Goal: Information Seeking & Learning: Compare options

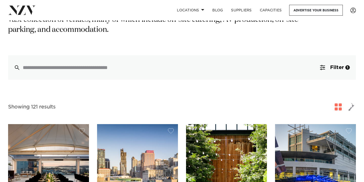
scroll to position [99, 0]
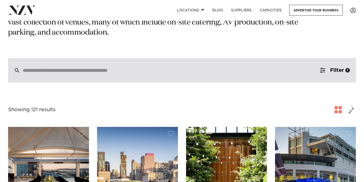
click at [136, 66] on div at bounding box center [182, 70] width 348 height 24
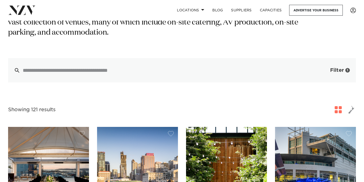
click at [335, 58] on button "Filter 1" at bounding box center [335, 70] width 42 height 24
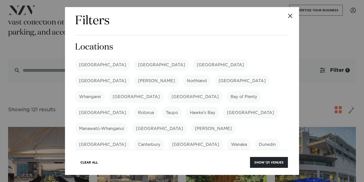
click at [288, 16] on button "Close" at bounding box center [290, 16] width 18 height 18
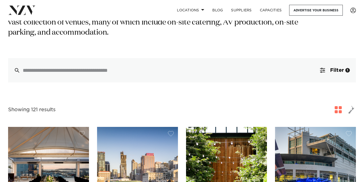
click at [339, 106] on span "button" at bounding box center [338, 109] width 7 height 7
click at [345, 68] on div "1" at bounding box center [347, 70] width 5 height 5
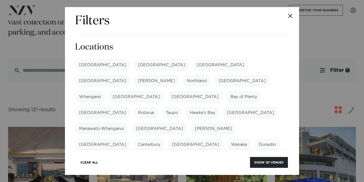
click at [291, 13] on button "Close" at bounding box center [290, 16] width 18 height 18
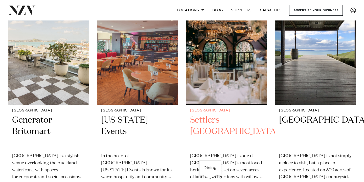
scroll to position [881, 0]
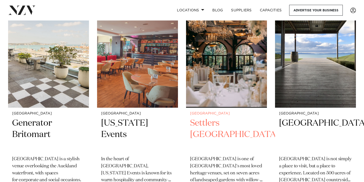
click at [211, 122] on h2 "Settlers Country Manor" at bounding box center [226, 134] width 73 height 34
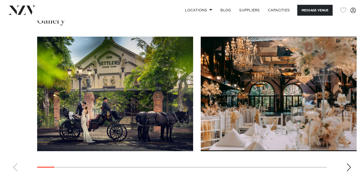
scroll to position [489, 0]
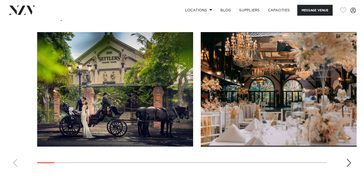
click at [347, 164] on div "Next slide" at bounding box center [348, 163] width 5 height 8
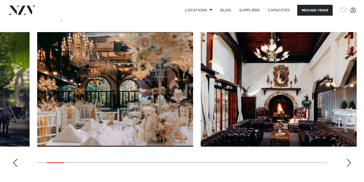
click at [347, 164] on div "Next slide" at bounding box center [348, 163] width 5 height 8
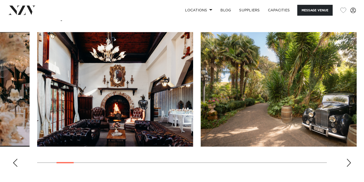
click at [347, 164] on div "Next slide" at bounding box center [348, 163] width 5 height 8
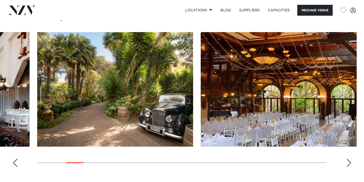
click at [347, 164] on div "Next slide" at bounding box center [348, 163] width 5 height 8
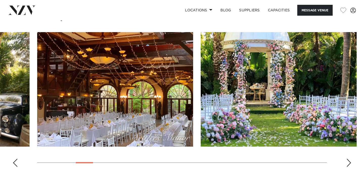
click at [347, 164] on div "Next slide" at bounding box center [348, 163] width 5 height 8
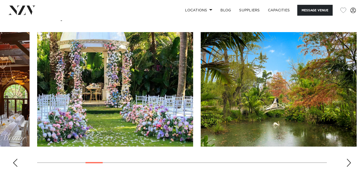
click at [347, 164] on div "Next slide" at bounding box center [348, 163] width 5 height 8
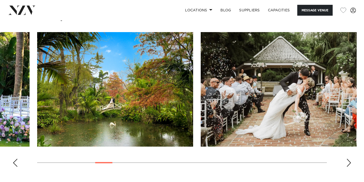
click at [347, 164] on div "Next slide" at bounding box center [348, 163] width 5 height 8
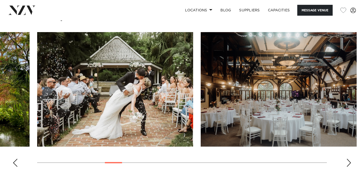
click at [347, 164] on div "Next slide" at bounding box center [348, 163] width 5 height 8
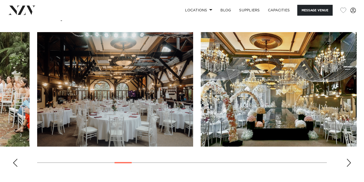
click at [346, 161] on div "Next slide" at bounding box center [348, 163] width 5 height 8
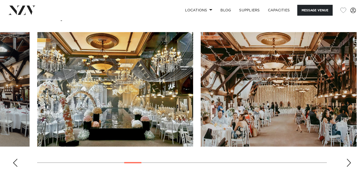
click at [346, 161] on div "Next slide" at bounding box center [348, 163] width 5 height 8
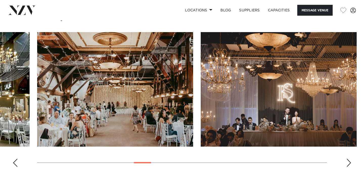
click at [346, 161] on div "Next slide" at bounding box center [348, 163] width 5 height 8
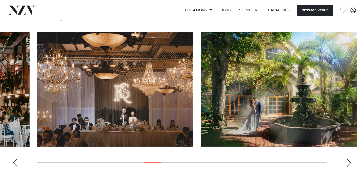
click at [346, 161] on div "Next slide" at bounding box center [348, 163] width 5 height 8
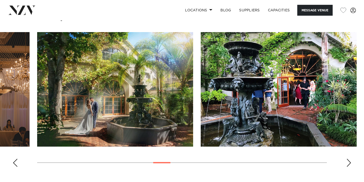
click at [346, 161] on div "Next slide" at bounding box center [348, 163] width 5 height 8
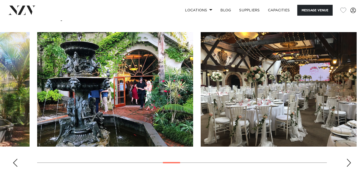
click at [346, 161] on div "Next slide" at bounding box center [348, 163] width 5 height 8
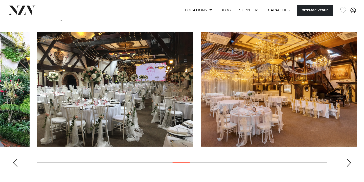
click at [346, 161] on div "Next slide" at bounding box center [348, 163] width 5 height 8
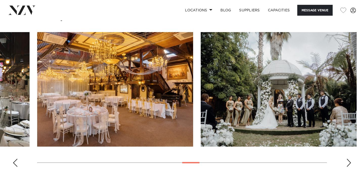
click at [346, 161] on div "Next slide" at bounding box center [348, 163] width 5 height 8
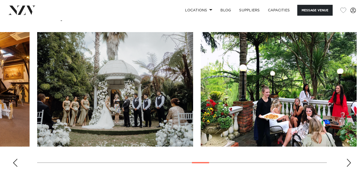
click at [350, 166] on div "Next slide" at bounding box center [348, 163] width 5 height 8
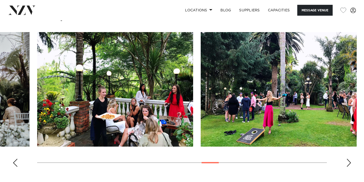
click at [350, 166] on div "Next slide" at bounding box center [348, 163] width 5 height 8
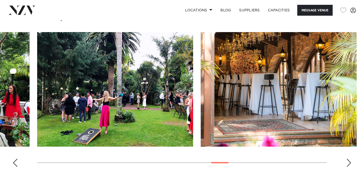
click at [15, 165] on div "Previous slide" at bounding box center [15, 163] width 5 height 8
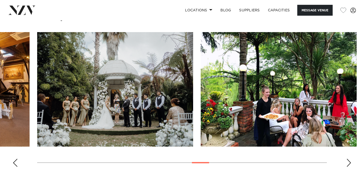
click at [15, 165] on div "Previous slide" at bounding box center [15, 163] width 5 height 8
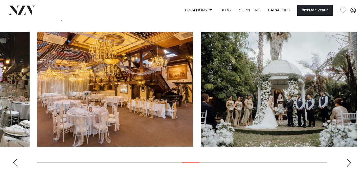
click at [15, 165] on div "Previous slide" at bounding box center [15, 163] width 5 height 8
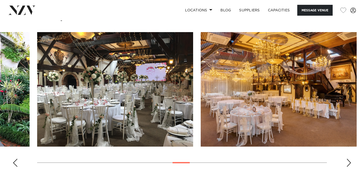
click at [15, 165] on div "Previous slide" at bounding box center [15, 163] width 5 height 8
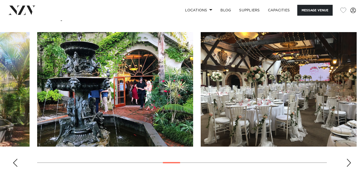
click at [15, 165] on div "Previous slide" at bounding box center [15, 163] width 5 height 8
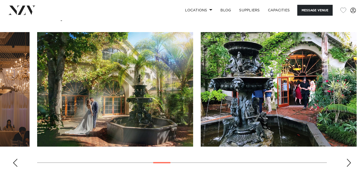
click at [15, 165] on div "Previous slide" at bounding box center [15, 163] width 5 height 8
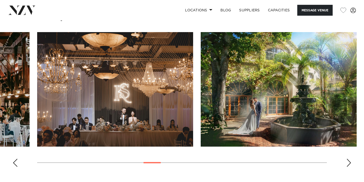
click at [15, 165] on div "Previous slide" at bounding box center [15, 163] width 5 height 8
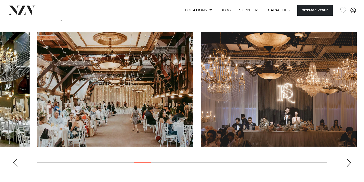
click at [15, 165] on div "Previous slide" at bounding box center [15, 163] width 5 height 8
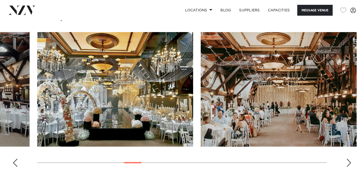
click at [15, 165] on div "Previous slide" at bounding box center [15, 163] width 5 height 8
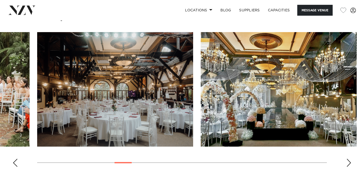
click at [347, 167] on div "Next slide" at bounding box center [348, 163] width 5 height 8
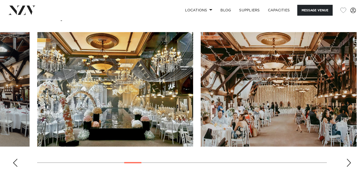
click at [347, 167] on div "Next slide" at bounding box center [348, 163] width 5 height 8
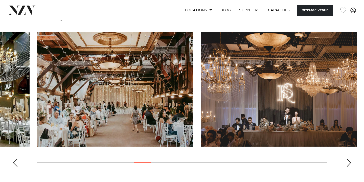
click at [347, 167] on div "Next slide" at bounding box center [348, 163] width 5 height 8
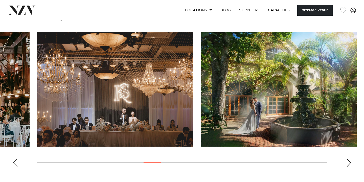
click at [347, 167] on div "Next slide" at bounding box center [348, 163] width 5 height 8
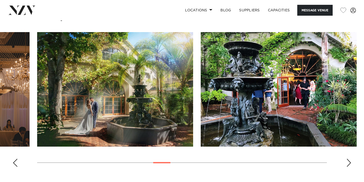
click at [347, 167] on div "Next slide" at bounding box center [348, 163] width 5 height 8
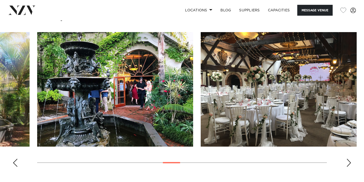
click at [347, 167] on div "Next slide" at bounding box center [348, 163] width 5 height 8
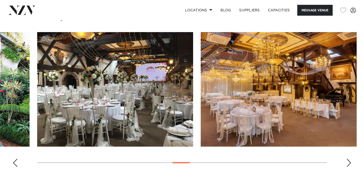
click at [347, 167] on div "Next slide" at bounding box center [348, 163] width 5 height 8
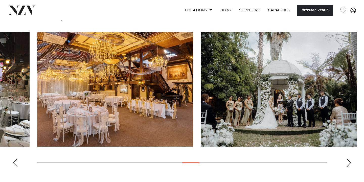
click at [347, 167] on div "Next slide" at bounding box center [348, 163] width 5 height 8
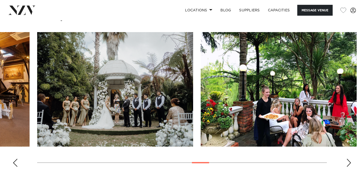
click at [347, 167] on div "Next slide" at bounding box center [348, 163] width 5 height 8
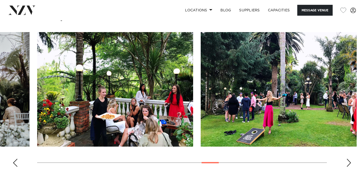
click at [347, 167] on div "Next slide" at bounding box center [348, 163] width 5 height 8
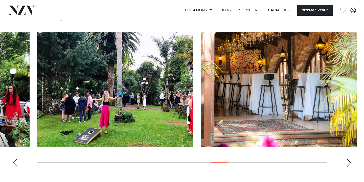
click at [347, 167] on div "Next slide" at bounding box center [348, 163] width 5 height 8
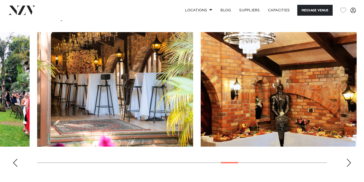
click at [347, 167] on div "Next slide" at bounding box center [348, 163] width 5 height 8
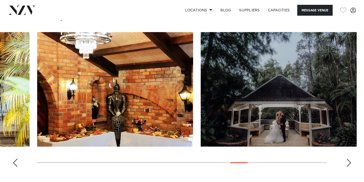
click at [347, 167] on div "Next slide" at bounding box center [348, 163] width 5 height 8
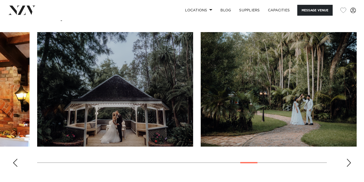
click at [347, 167] on div "Next slide" at bounding box center [348, 163] width 5 height 8
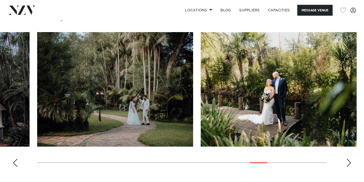
click at [347, 167] on div "Next slide" at bounding box center [348, 163] width 5 height 8
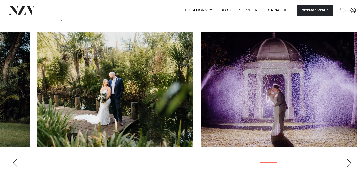
click at [347, 167] on div "Next slide" at bounding box center [348, 163] width 5 height 8
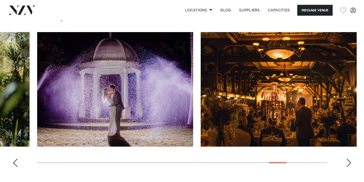
click at [347, 167] on div "Next slide" at bounding box center [348, 163] width 5 height 8
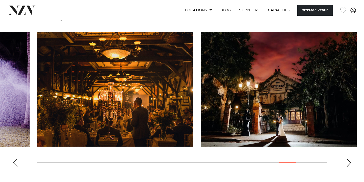
click at [347, 167] on div "Next slide" at bounding box center [348, 163] width 5 height 8
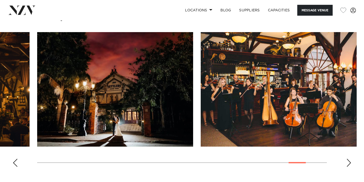
click at [347, 167] on div "Next slide" at bounding box center [348, 163] width 5 height 8
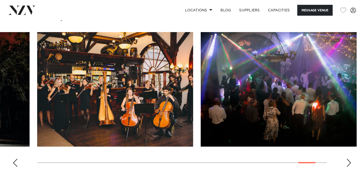
click at [347, 167] on div "Next slide" at bounding box center [348, 163] width 5 height 8
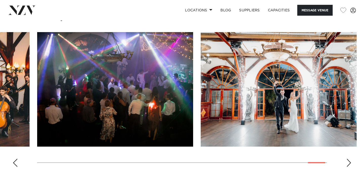
click at [347, 167] on div "Next slide" at bounding box center [348, 163] width 5 height 8
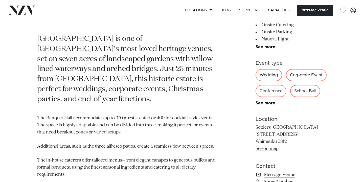
scroll to position [241, 0]
click at [255, 105] on link "See more" at bounding box center [274, 103] width 39 height 4
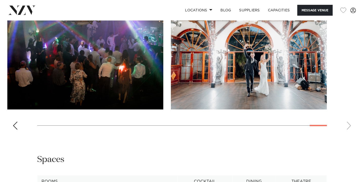
scroll to position [622, 0]
click at [15, 122] on div "Previous slide" at bounding box center [15, 126] width 5 height 8
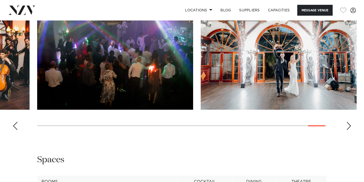
click at [15, 122] on div "Previous slide" at bounding box center [15, 126] width 5 height 8
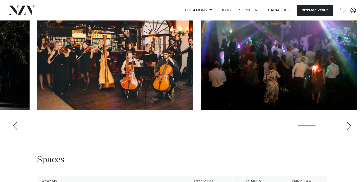
click at [15, 122] on div "Previous slide" at bounding box center [15, 126] width 5 height 8
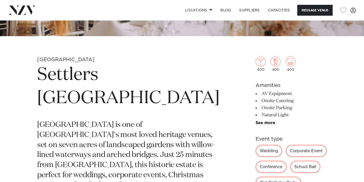
scroll to position [155, 0]
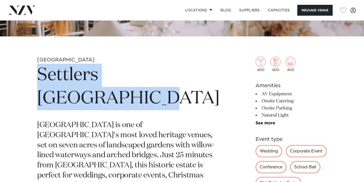
drag, startPoint x: 104, startPoint y: 100, endPoint x: 39, endPoint y: 77, distance: 68.9
click at [39, 77] on h1 "Settlers Country Manor" at bounding box center [128, 87] width 182 height 46
copy h1 "Settlers Country Manor"
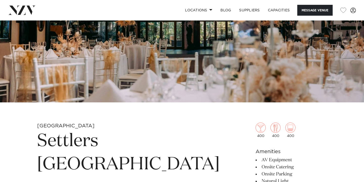
scroll to position [86, 0]
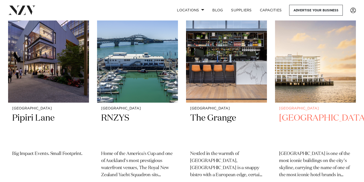
scroll to position [1551, 0]
click at [299, 113] on h2 "[GEOGRAPHIC_DATA]" at bounding box center [315, 130] width 73 height 34
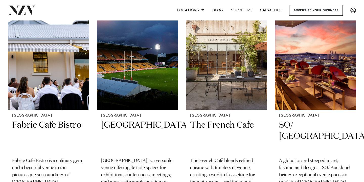
scroll to position [2412, 0]
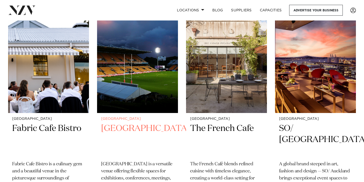
click at [160, 123] on h2 "[GEOGRAPHIC_DATA]" at bounding box center [137, 140] width 73 height 34
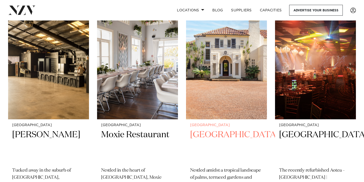
scroll to position [2841, 0]
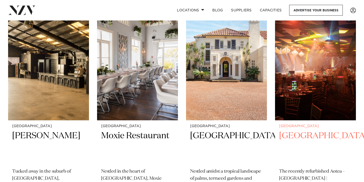
click at [294, 130] on h2 "Aotea Centre" at bounding box center [315, 147] width 73 height 34
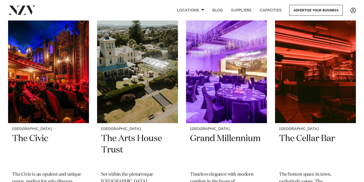
scroll to position [3055, 0]
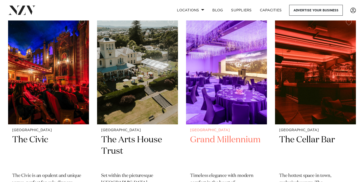
click at [223, 134] on h2 "Grand Millennium" at bounding box center [226, 151] width 73 height 34
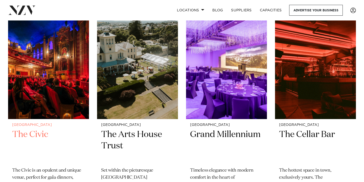
scroll to position [3060, 0]
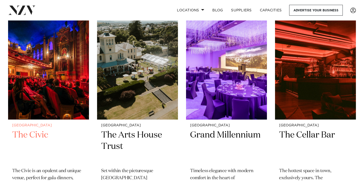
click at [33, 129] on h2 "The Civic" at bounding box center [48, 146] width 73 height 34
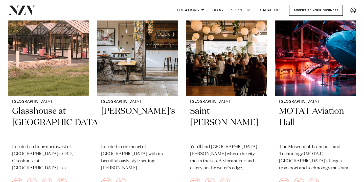
scroll to position [3734, 0]
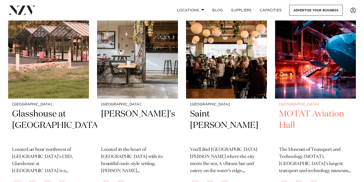
click at [291, 108] on h2 "MOTAT Aviation Hall" at bounding box center [315, 125] width 73 height 34
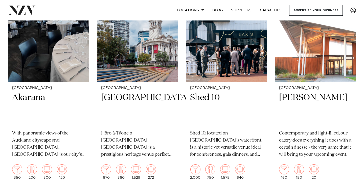
scroll to position [4178, 0]
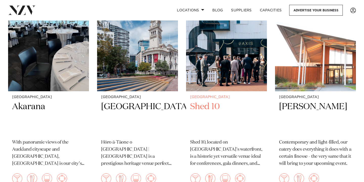
click at [208, 101] on h2 "Shed 10" at bounding box center [226, 118] width 73 height 34
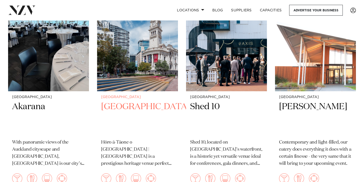
click at [121, 101] on h2 "[GEOGRAPHIC_DATA]" at bounding box center [137, 118] width 73 height 34
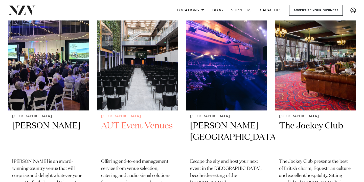
scroll to position [4591, 0]
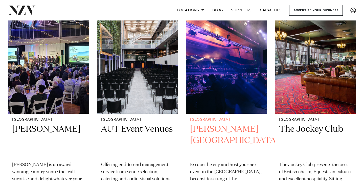
click at [207, 124] on h2 "[PERSON_NAME][GEOGRAPHIC_DATA]" at bounding box center [226, 141] width 73 height 34
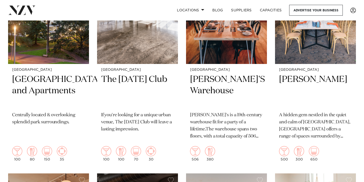
scroll to position [5504, 0]
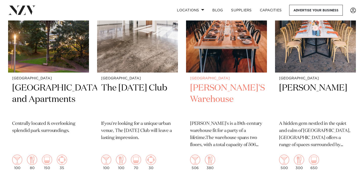
click at [205, 82] on h2 "BRAD'S Warehouse" at bounding box center [226, 99] width 73 height 34
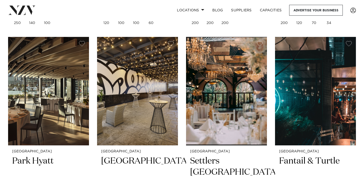
scroll to position [1075, 0]
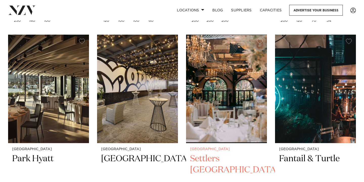
click at [213, 153] on h2 "Settlers Country Manor" at bounding box center [226, 170] width 73 height 34
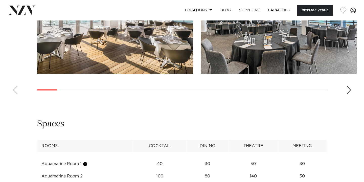
scroll to position [566, 0]
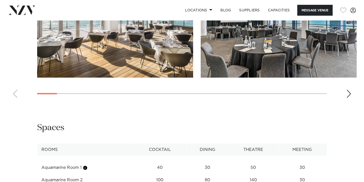
click at [346, 93] on swiper-container at bounding box center [182, 32] width 364 height 139
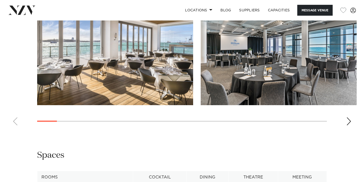
scroll to position [539, 0]
click at [352, 117] on swiper-container at bounding box center [182, 59] width 364 height 139
click at [351, 118] on swiper-container at bounding box center [182, 59] width 364 height 139
click at [350, 120] on div "Next slide" at bounding box center [348, 121] width 5 height 8
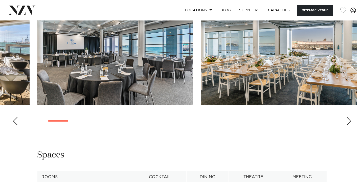
click at [350, 120] on div "Next slide" at bounding box center [348, 121] width 5 height 8
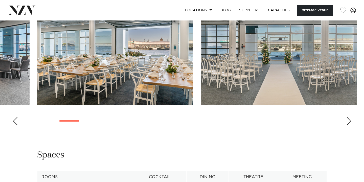
click at [350, 120] on div "Next slide" at bounding box center [348, 121] width 5 height 8
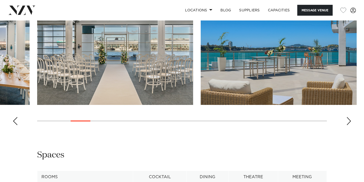
click at [350, 120] on div "Next slide" at bounding box center [348, 121] width 5 height 8
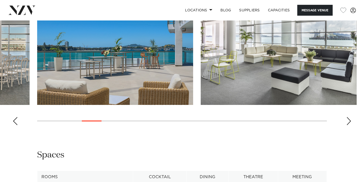
click at [350, 120] on div "Next slide" at bounding box center [348, 121] width 5 height 8
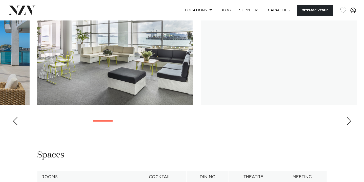
click at [350, 120] on div "Next slide" at bounding box center [348, 121] width 5 height 8
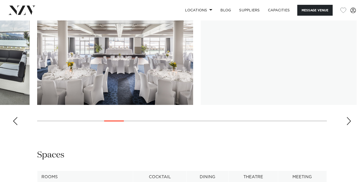
click at [350, 120] on div "Next slide" at bounding box center [348, 121] width 5 height 8
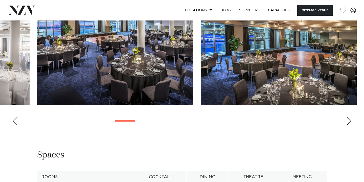
click at [350, 120] on div "Next slide" at bounding box center [348, 121] width 5 height 8
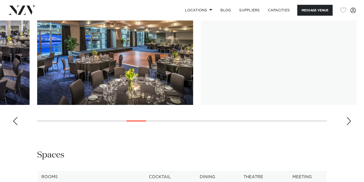
click at [350, 120] on div "Next slide" at bounding box center [348, 121] width 5 height 8
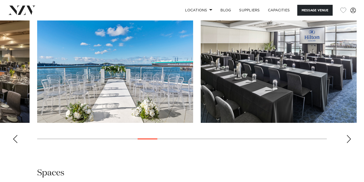
scroll to position [520, 0]
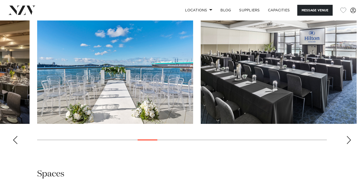
click at [348, 137] on div "Next slide" at bounding box center [348, 140] width 5 height 8
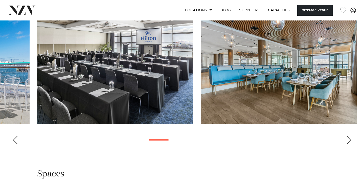
click at [348, 137] on div "Next slide" at bounding box center [348, 140] width 5 height 8
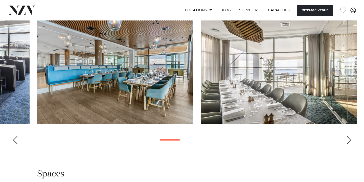
click at [348, 137] on div "Next slide" at bounding box center [348, 140] width 5 height 8
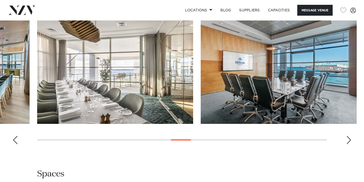
click at [348, 137] on div "Next slide" at bounding box center [348, 140] width 5 height 8
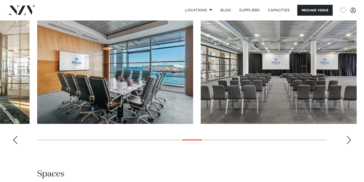
click at [348, 137] on div "Next slide" at bounding box center [348, 140] width 5 height 8
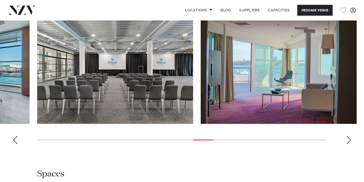
click at [348, 137] on div "Next slide" at bounding box center [348, 140] width 5 height 8
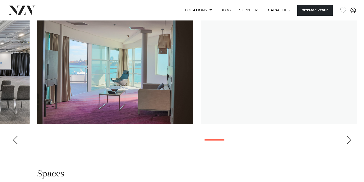
click at [348, 137] on div "Next slide" at bounding box center [348, 140] width 5 height 8
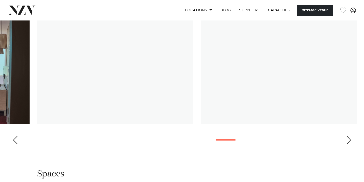
click at [348, 137] on div "Next slide" at bounding box center [348, 140] width 5 height 8
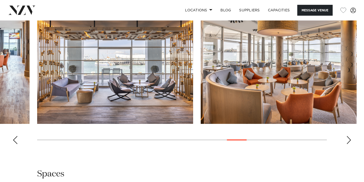
click at [348, 137] on div "Next slide" at bounding box center [348, 140] width 5 height 8
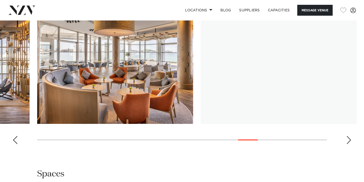
click at [348, 137] on div "Next slide" at bounding box center [348, 140] width 5 height 8
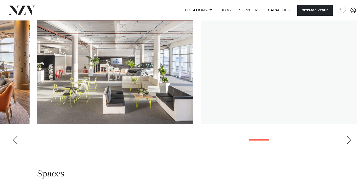
click at [348, 137] on div "Next slide" at bounding box center [348, 140] width 5 height 8
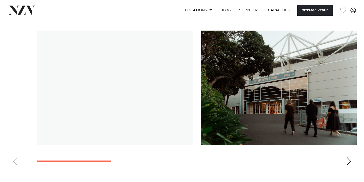
scroll to position [507, 0]
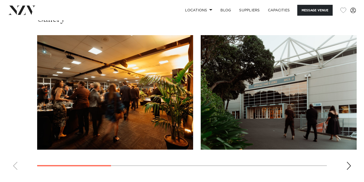
click at [350, 162] on div "Next slide" at bounding box center [348, 166] width 5 height 8
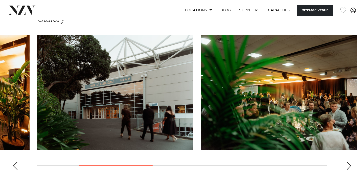
click at [350, 162] on div "Next slide" at bounding box center [348, 166] width 5 height 8
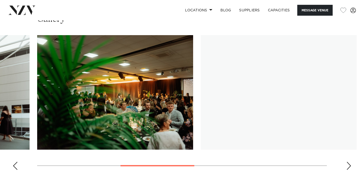
click at [350, 162] on div "Next slide" at bounding box center [348, 166] width 5 height 8
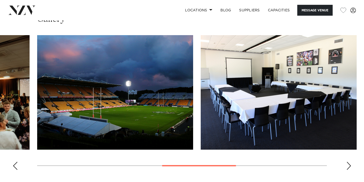
click at [350, 162] on div "Next slide" at bounding box center [348, 166] width 5 height 8
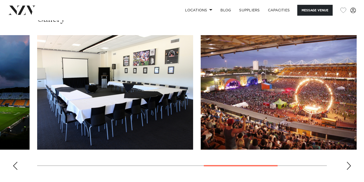
click at [350, 162] on div "Next slide" at bounding box center [348, 166] width 5 height 8
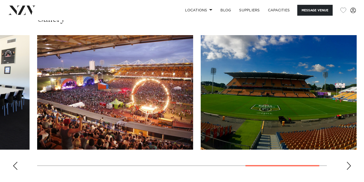
click at [350, 162] on div "Next slide" at bounding box center [348, 166] width 5 height 8
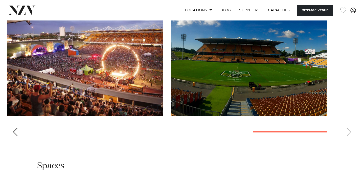
scroll to position [539, 0]
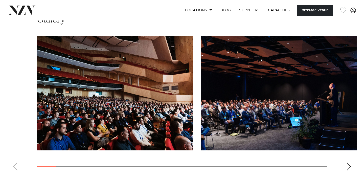
scroll to position [493, 0]
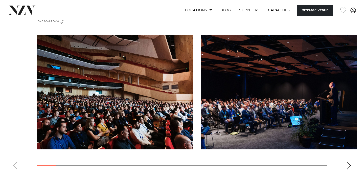
click at [349, 168] on div "Next slide" at bounding box center [348, 165] width 5 height 8
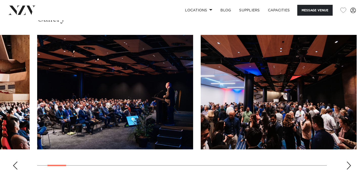
click at [349, 168] on div "Next slide" at bounding box center [348, 165] width 5 height 8
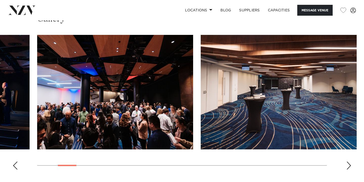
click at [349, 168] on div "Next slide" at bounding box center [348, 165] width 5 height 8
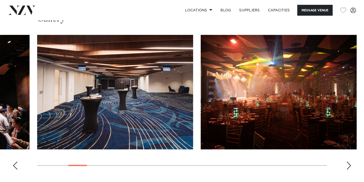
click at [349, 168] on div "Next slide" at bounding box center [348, 165] width 5 height 8
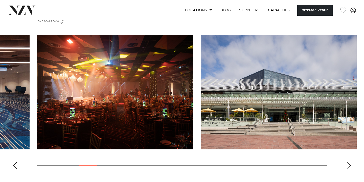
click at [349, 168] on div "Next slide" at bounding box center [348, 165] width 5 height 8
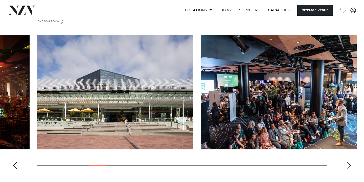
click at [349, 168] on div "Next slide" at bounding box center [348, 165] width 5 height 8
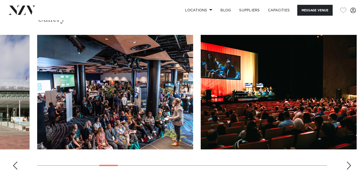
click at [349, 168] on div "Next slide" at bounding box center [348, 165] width 5 height 8
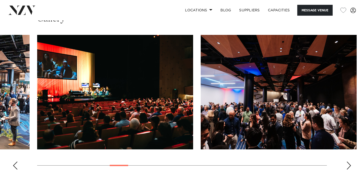
click at [349, 168] on div "Next slide" at bounding box center [348, 165] width 5 height 8
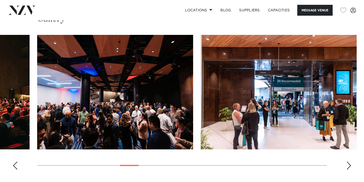
click at [349, 168] on div "Next slide" at bounding box center [348, 165] width 5 height 8
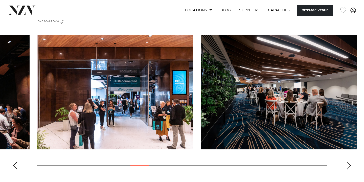
click at [349, 168] on div "Next slide" at bounding box center [348, 165] width 5 height 8
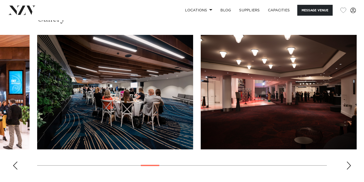
click at [349, 168] on div "Next slide" at bounding box center [348, 165] width 5 height 8
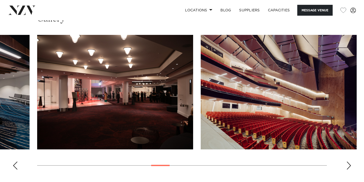
click at [349, 168] on div "Next slide" at bounding box center [348, 165] width 5 height 8
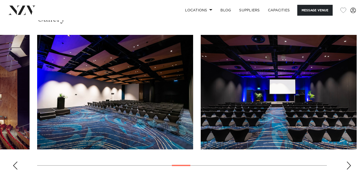
click at [349, 168] on div "Next slide" at bounding box center [348, 165] width 5 height 8
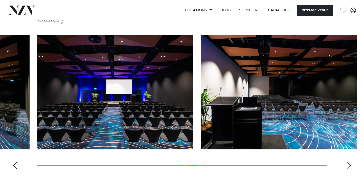
click at [349, 168] on div "Next slide" at bounding box center [348, 165] width 5 height 8
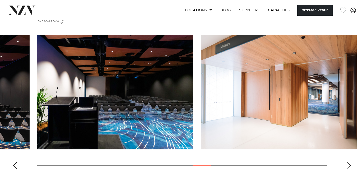
click at [349, 168] on div "Next slide" at bounding box center [348, 165] width 5 height 8
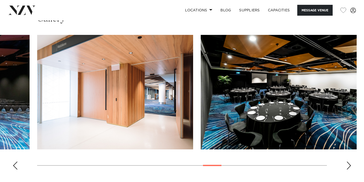
click at [349, 168] on div "Next slide" at bounding box center [348, 165] width 5 height 8
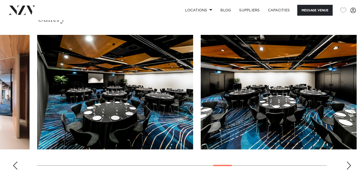
click at [17, 162] on div "Previous slide" at bounding box center [15, 165] width 5 height 8
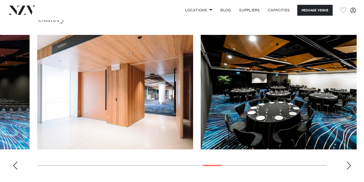
click at [17, 162] on div "Previous slide" at bounding box center [15, 165] width 5 height 8
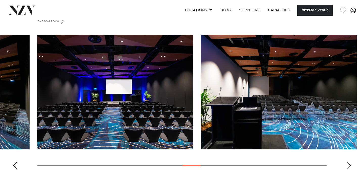
click at [17, 162] on div "Previous slide" at bounding box center [15, 165] width 5 height 8
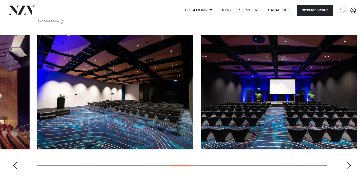
click at [17, 162] on div "Previous slide" at bounding box center [15, 165] width 5 height 8
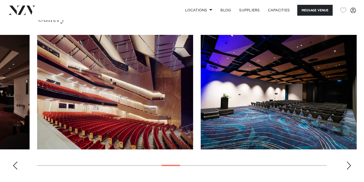
click at [17, 162] on div "Previous slide" at bounding box center [15, 165] width 5 height 8
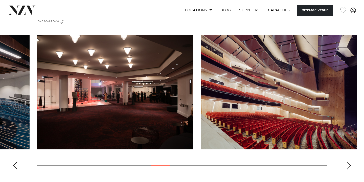
click at [17, 162] on div "Previous slide" at bounding box center [15, 165] width 5 height 8
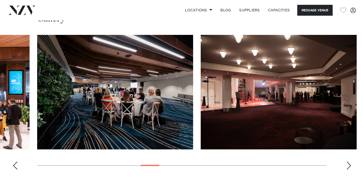
click at [17, 162] on div "Previous slide" at bounding box center [15, 165] width 5 height 8
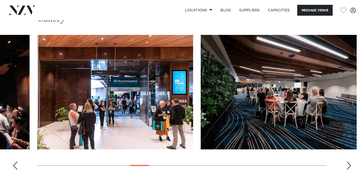
click at [17, 162] on div "Previous slide" at bounding box center [15, 165] width 5 height 8
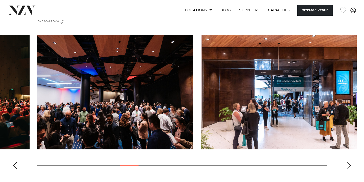
click at [17, 162] on div "Previous slide" at bounding box center [15, 165] width 5 height 8
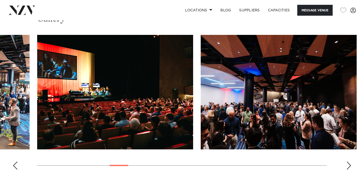
click at [17, 162] on div "Previous slide" at bounding box center [15, 165] width 5 height 8
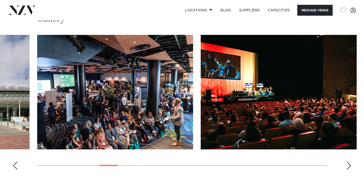
click at [17, 162] on div "Previous slide" at bounding box center [15, 165] width 5 height 8
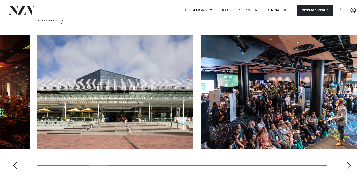
click at [17, 162] on div "Previous slide" at bounding box center [15, 165] width 5 height 8
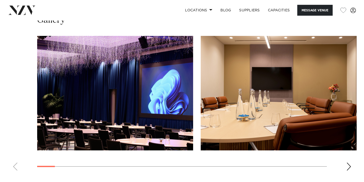
scroll to position [475, 0]
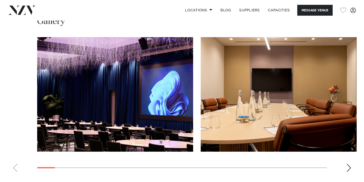
click at [351, 164] on div "Next slide" at bounding box center [348, 168] width 5 height 8
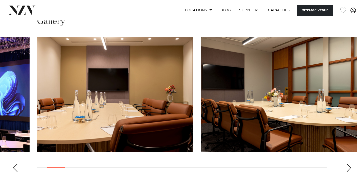
click at [351, 164] on div "Next slide" at bounding box center [348, 168] width 5 height 8
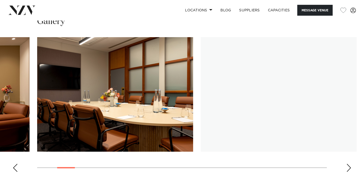
click at [351, 164] on div "Next slide" at bounding box center [348, 168] width 5 height 8
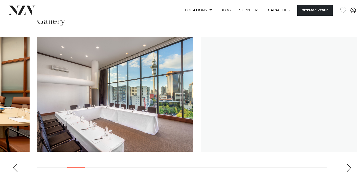
click at [351, 164] on div "Next slide" at bounding box center [348, 168] width 5 height 8
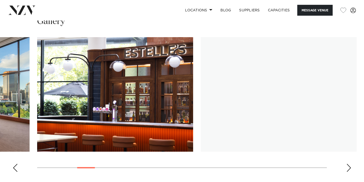
click at [351, 164] on div "Next slide" at bounding box center [348, 168] width 5 height 8
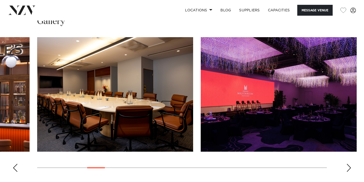
click at [351, 164] on div "Next slide" at bounding box center [348, 168] width 5 height 8
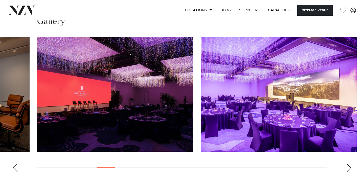
click at [351, 164] on div "Next slide" at bounding box center [348, 168] width 5 height 8
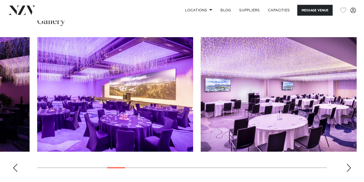
click at [351, 164] on div "Next slide" at bounding box center [348, 168] width 5 height 8
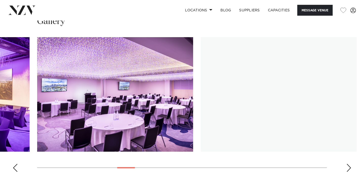
click at [351, 164] on div "Next slide" at bounding box center [348, 168] width 5 height 8
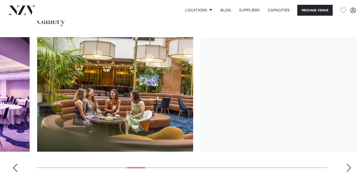
click at [351, 164] on div "Next slide" at bounding box center [348, 168] width 5 height 8
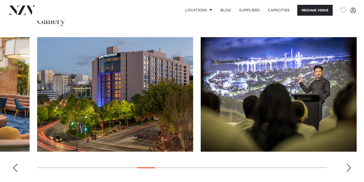
click at [351, 164] on div "Next slide" at bounding box center [348, 168] width 5 height 8
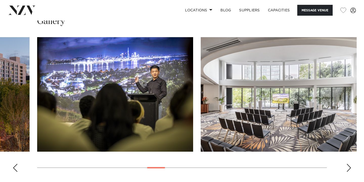
click at [351, 164] on div "Next slide" at bounding box center [348, 168] width 5 height 8
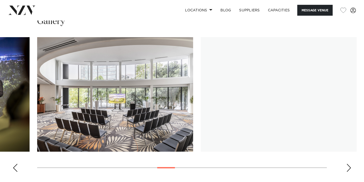
click at [351, 164] on div "Next slide" at bounding box center [348, 168] width 5 height 8
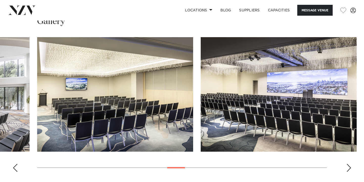
click at [351, 164] on div "Next slide" at bounding box center [348, 168] width 5 height 8
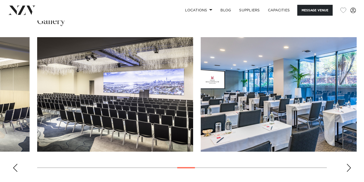
click at [351, 164] on div "Next slide" at bounding box center [348, 168] width 5 height 8
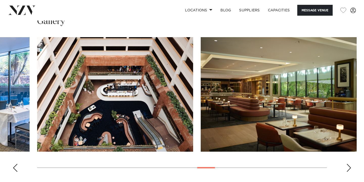
click at [351, 164] on div "Next slide" at bounding box center [348, 168] width 5 height 8
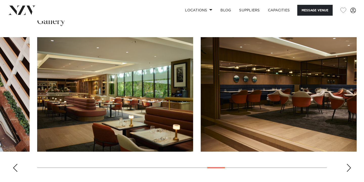
click at [351, 164] on div "Next slide" at bounding box center [348, 168] width 5 height 8
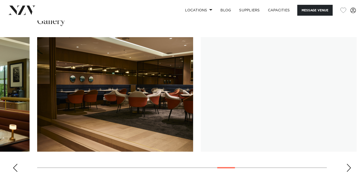
click at [351, 164] on div "Next slide" at bounding box center [348, 168] width 5 height 8
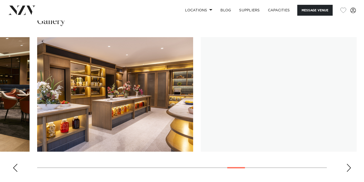
click at [351, 164] on div "Next slide" at bounding box center [348, 168] width 5 height 8
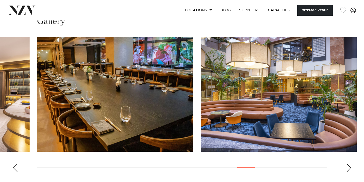
click at [351, 164] on div "Next slide" at bounding box center [348, 168] width 5 height 8
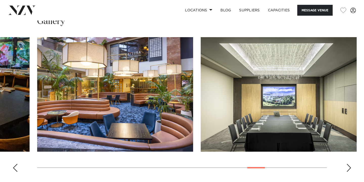
click at [351, 164] on div "Next slide" at bounding box center [348, 168] width 5 height 8
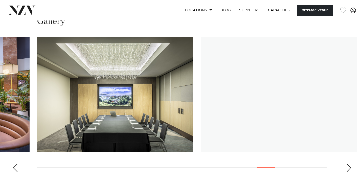
click at [351, 164] on div "Next slide" at bounding box center [348, 168] width 5 height 8
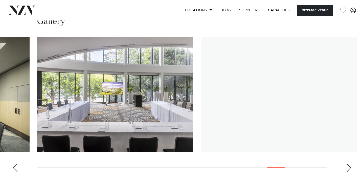
click at [351, 164] on div "Next slide" at bounding box center [348, 168] width 5 height 8
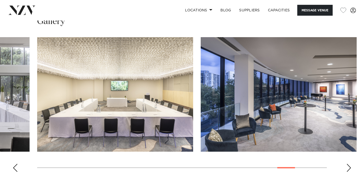
click at [351, 164] on div "Next slide" at bounding box center [348, 168] width 5 height 8
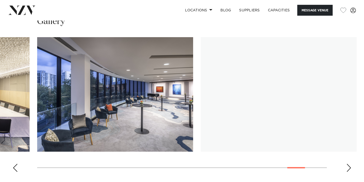
click at [351, 164] on div "Next slide" at bounding box center [348, 168] width 5 height 8
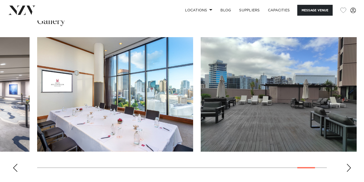
click at [351, 164] on div "Next slide" at bounding box center [348, 168] width 5 height 8
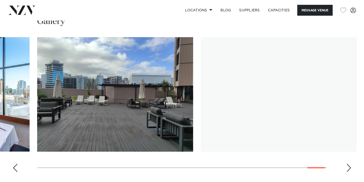
click at [351, 164] on div "Next slide" at bounding box center [348, 168] width 5 height 8
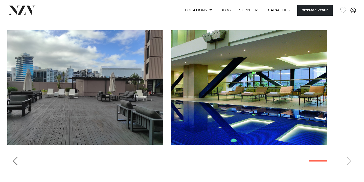
scroll to position [519, 0]
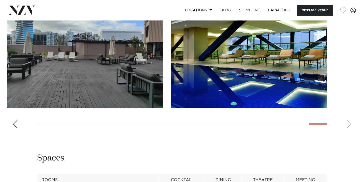
click at [14, 120] on div "Previous slide" at bounding box center [15, 124] width 5 height 8
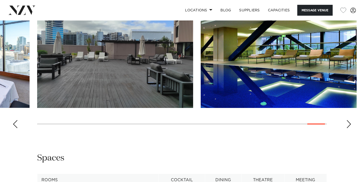
click at [14, 120] on div "Previous slide" at bounding box center [15, 124] width 5 height 8
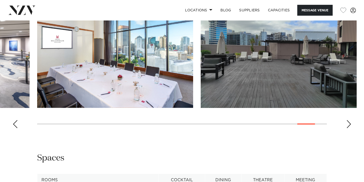
click at [14, 120] on div "Previous slide" at bounding box center [15, 124] width 5 height 8
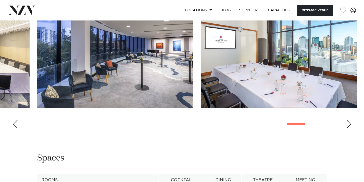
click at [14, 120] on div "Previous slide" at bounding box center [15, 124] width 5 height 8
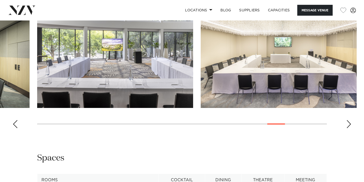
click at [14, 120] on div "Previous slide" at bounding box center [15, 124] width 5 height 8
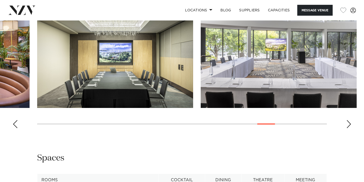
click at [14, 120] on div "Previous slide" at bounding box center [15, 124] width 5 height 8
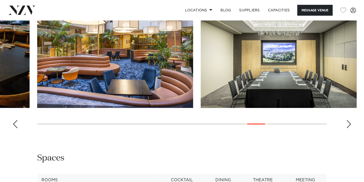
click at [14, 120] on div "Previous slide" at bounding box center [15, 124] width 5 height 8
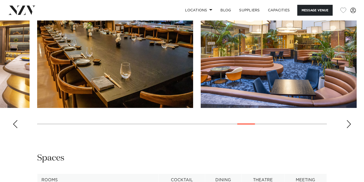
click at [14, 120] on div "Previous slide" at bounding box center [15, 124] width 5 height 8
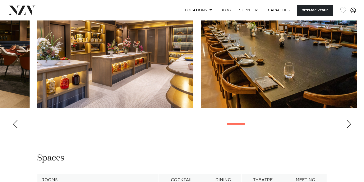
click at [14, 120] on div "Previous slide" at bounding box center [15, 124] width 5 height 8
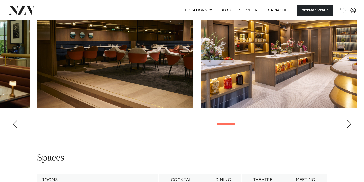
click at [14, 120] on div "Previous slide" at bounding box center [15, 124] width 5 height 8
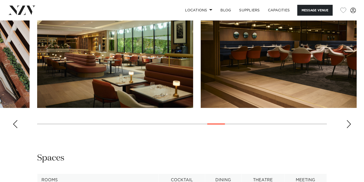
click at [14, 120] on div "Previous slide" at bounding box center [15, 124] width 5 height 8
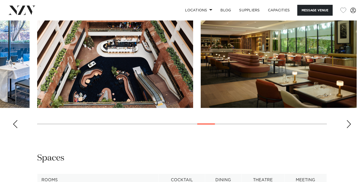
click at [14, 120] on div "Previous slide" at bounding box center [15, 124] width 5 height 8
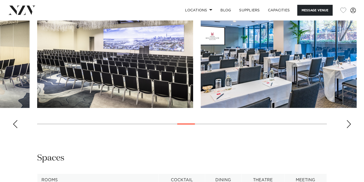
click at [14, 120] on div "Previous slide" at bounding box center [15, 124] width 5 height 8
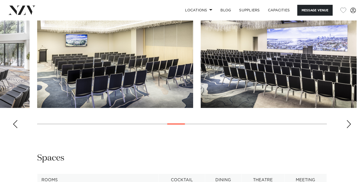
click at [14, 120] on div "Previous slide" at bounding box center [15, 124] width 5 height 8
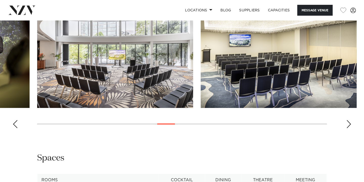
click at [14, 120] on div "Previous slide" at bounding box center [15, 124] width 5 height 8
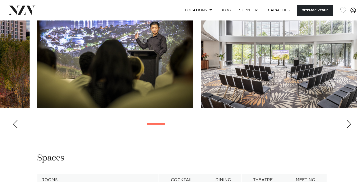
click at [14, 120] on div "Previous slide" at bounding box center [15, 124] width 5 height 8
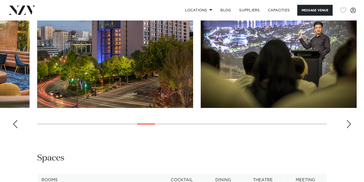
click at [14, 120] on div "Previous slide" at bounding box center [15, 124] width 5 height 8
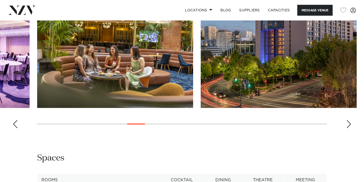
click at [14, 120] on div "Previous slide" at bounding box center [15, 124] width 5 height 8
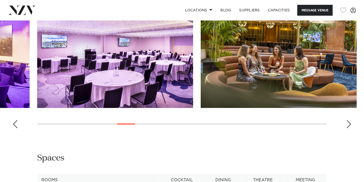
click at [14, 120] on div "Previous slide" at bounding box center [15, 124] width 5 height 8
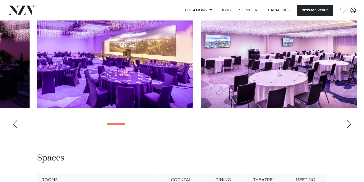
click at [14, 120] on div "Previous slide" at bounding box center [15, 124] width 5 height 8
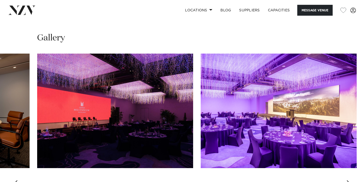
scroll to position [455, 0]
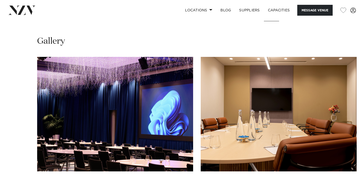
click at [17, 171] on swiper-container at bounding box center [182, 126] width 364 height 139
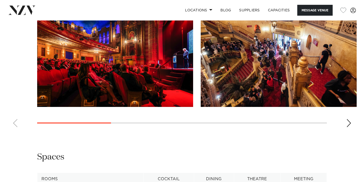
scroll to position [499, 0]
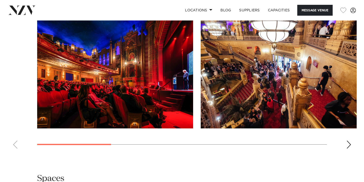
click at [347, 149] on div "Next slide" at bounding box center [348, 144] width 5 height 8
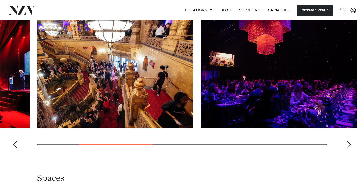
click at [347, 149] on div "Next slide" at bounding box center [348, 144] width 5 height 8
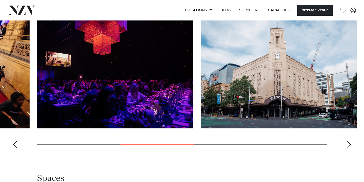
click at [347, 149] on div "Next slide" at bounding box center [348, 144] width 5 height 8
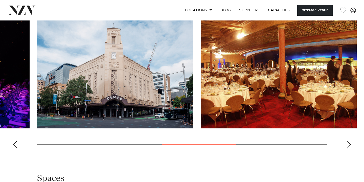
click at [347, 149] on div "Next slide" at bounding box center [348, 144] width 5 height 8
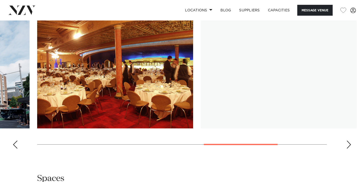
click at [347, 149] on div "Next slide" at bounding box center [348, 144] width 5 height 8
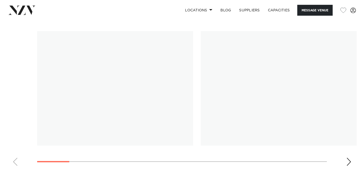
scroll to position [496, 0]
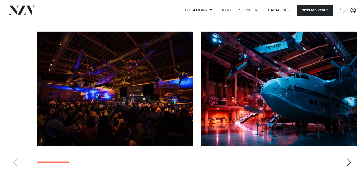
click at [348, 158] on div "Next slide" at bounding box center [348, 162] width 5 height 8
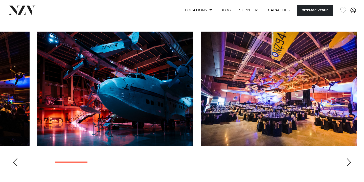
click at [348, 158] on div "Next slide" at bounding box center [348, 162] width 5 height 8
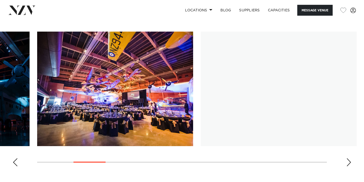
click at [348, 158] on div "Next slide" at bounding box center [348, 162] width 5 height 8
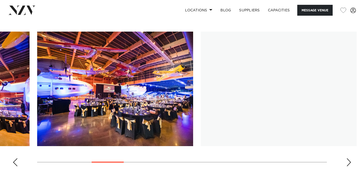
click at [348, 158] on div "Next slide" at bounding box center [348, 162] width 5 height 8
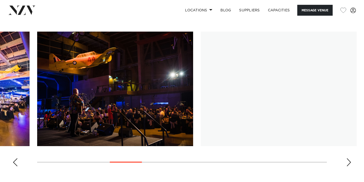
click at [348, 158] on div "Next slide" at bounding box center [348, 162] width 5 height 8
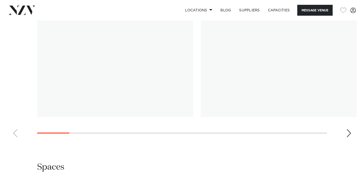
scroll to position [505, 0]
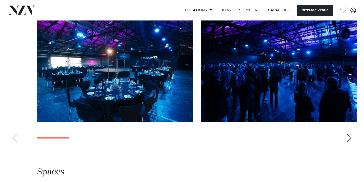
click at [349, 142] on div "Next slide" at bounding box center [348, 138] width 5 height 8
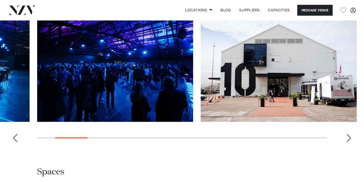
click at [349, 142] on div "Next slide" at bounding box center [348, 138] width 5 height 8
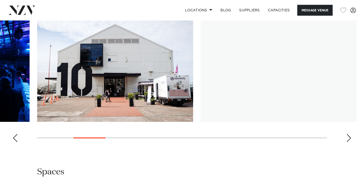
click at [349, 142] on div "Next slide" at bounding box center [348, 138] width 5 height 8
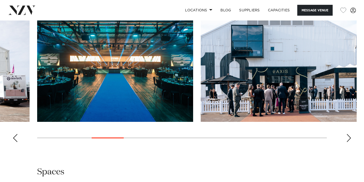
click at [349, 142] on div "Next slide" at bounding box center [348, 138] width 5 height 8
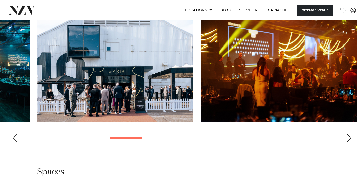
click at [349, 142] on div "Next slide" at bounding box center [348, 138] width 5 height 8
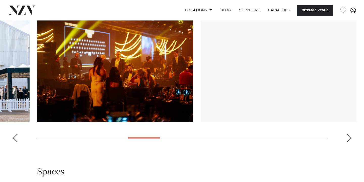
click at [349, 142] on div "Next slide" at bounding box center [348, 138] width 5 height 8
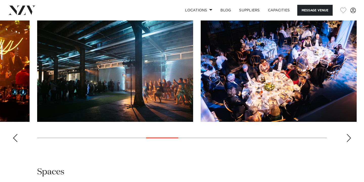
click at [349, 142] on div "Next slide" at bounding box center [348, 138] width 5 height 8
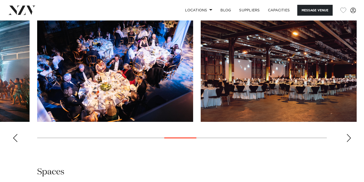
click at [349, 142] on div "Next slide" at bounding box center [348, 138] width 5 height 8
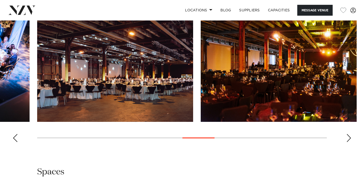
click at [349, 142] on div "Next slide" at bounding box center [348, 138] width 5 height 8
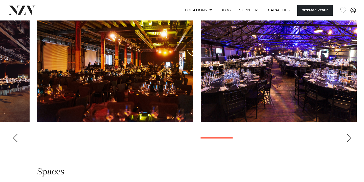
click at [349, 142] on div "Next slide" at bounding box center [348, 138] width 5 height 8
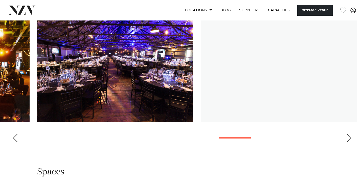
click at [349, 142] on div "Next slide" at bounding box center [348, 138] width 5 height 8
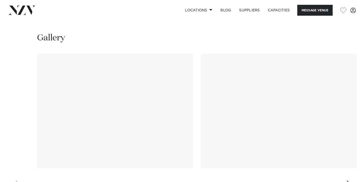
scroll to position [459, 0]
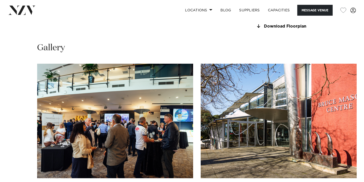
scroll to position [480, 0]
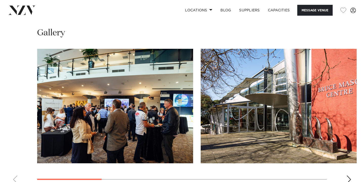
click at [350, 175] on div "Next slide" at bounding box center [348, 179] width 5 height 8
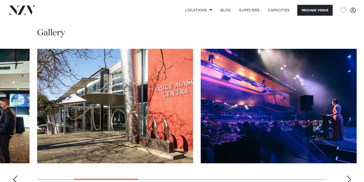
click at [350, 175] on div "Next slide" at bounding box center [348, 179] width 5 height 8
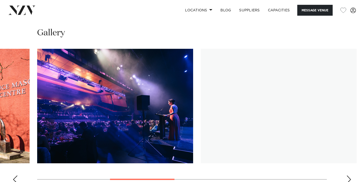
click at [350, 175] on div "Next slide" at bounding box center [348, 179] width 5 height 8
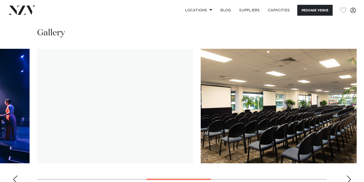
click at [350, 175] on div "Next slide" at bounding box center [348, 179] width 5 height 8
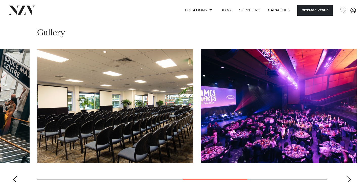
click at [350, 175] on div "Next slide" at bounding box center [348, 179] width 5 height 8
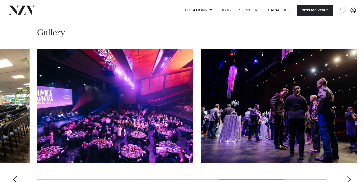
click at [350, 175] on div "Next slide" at bounding box center [348, 179] width 5 height 8
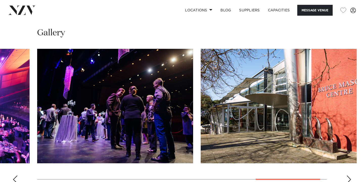
click at [350, 175] on div "Next slide" at bounding box center [348, 179] width 5 height 8
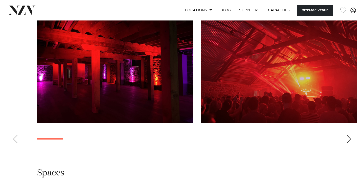
scroll to position [501, 0]
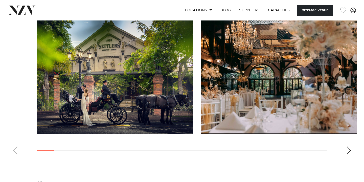
scroll to position [500, 0]
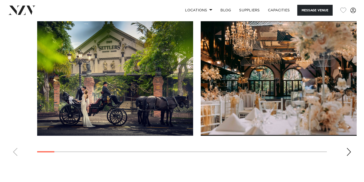
click at [149, 90] on img "1 / 30" at bounding box center [115, 78] width 156 height 114
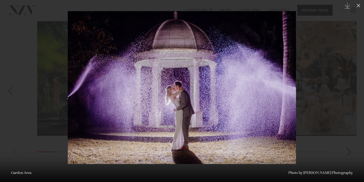
click at [35, 45] on div at bounding box center [182, 91] width 364 height 182
